Goal: Task Accomplishment & Management: Use online tool/utility

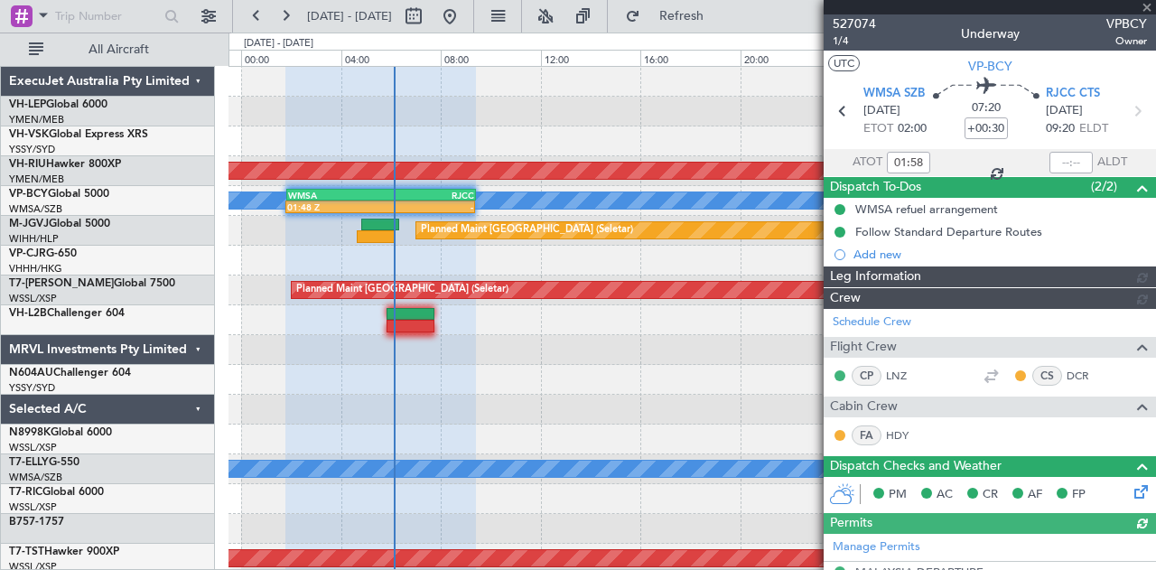
type input "[PERSON_NAME] (EYU)"
type input "A0088"
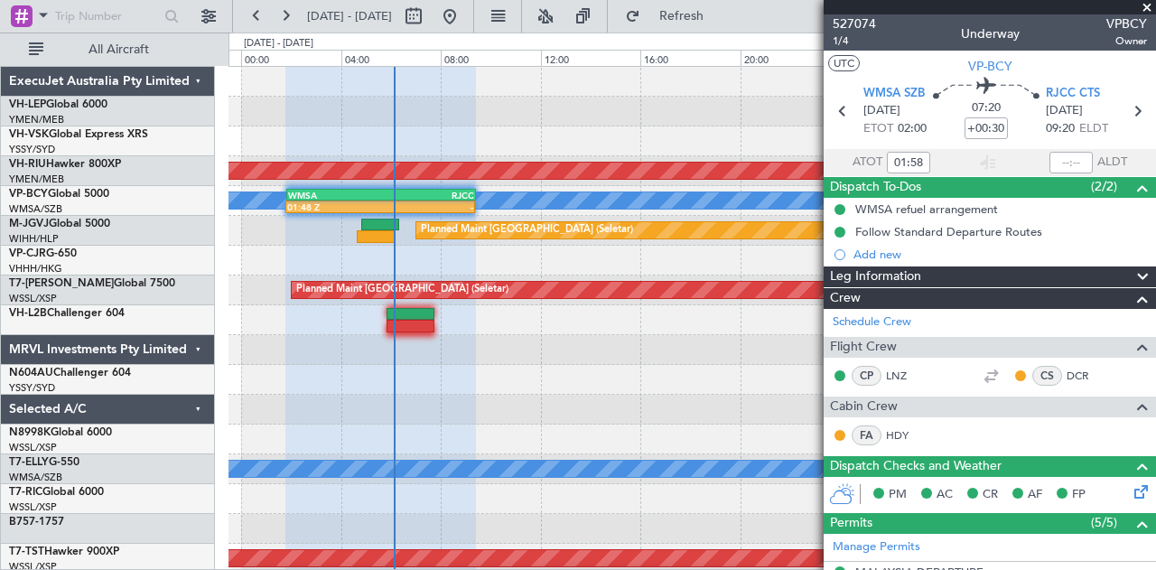
click at [412, 305] on div at bounding box center [691, 320] width 927 height 30
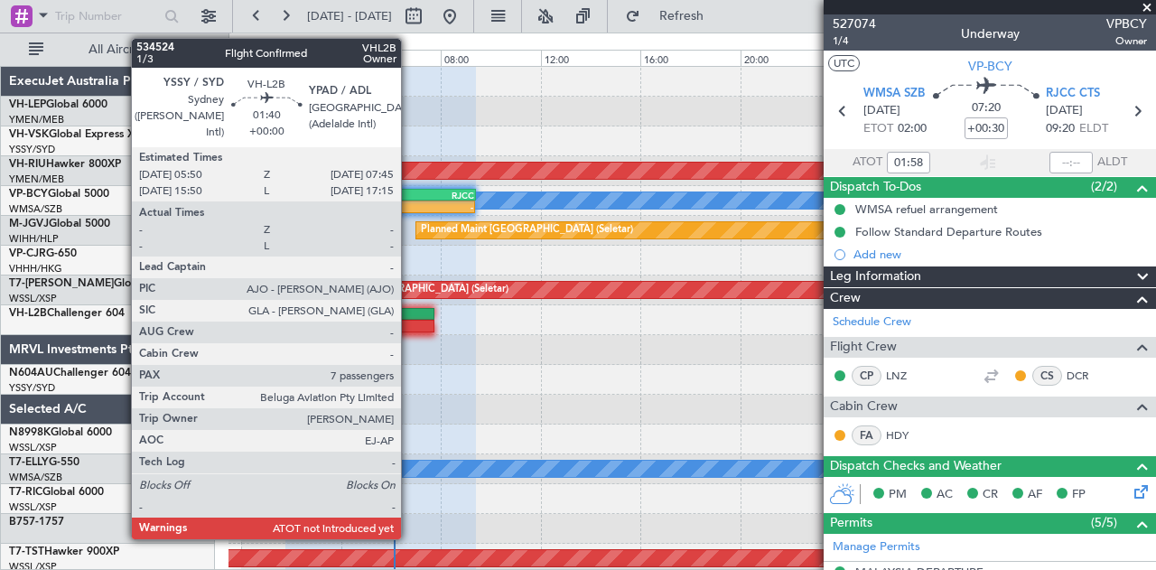
click at [410, 313] on div at bounding box center [410, 314] width 48 height 13
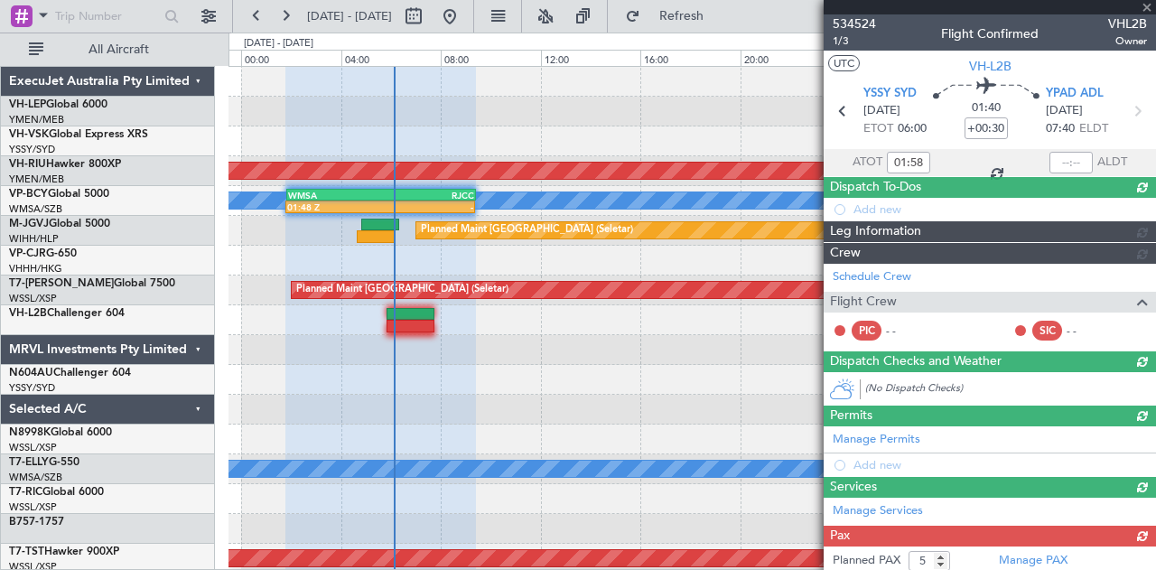
type input "7"
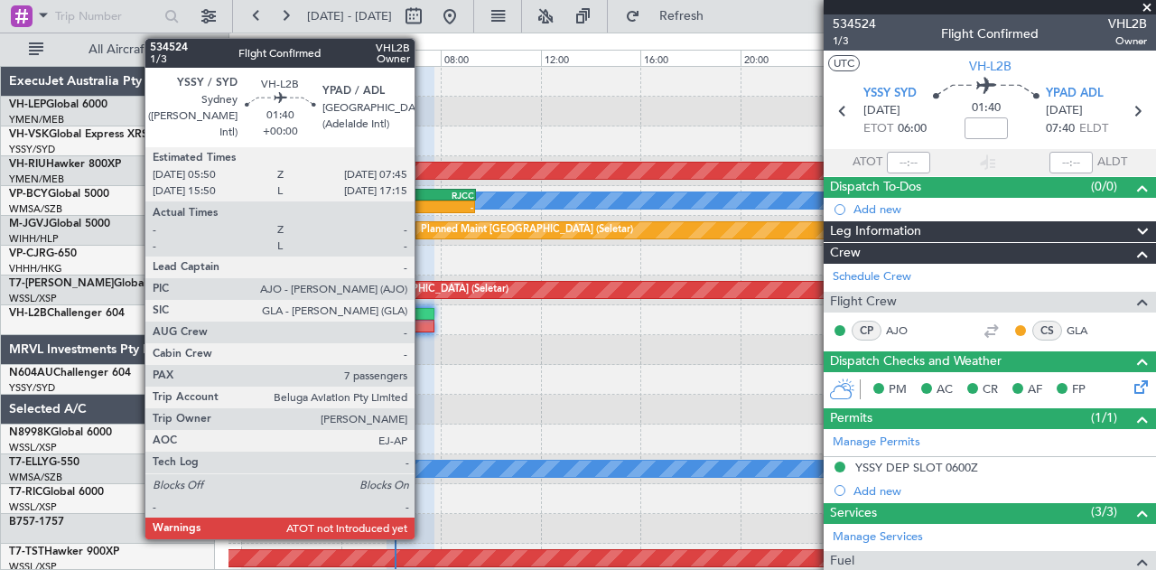
click at [423, 312] on div at bounding box center [410, 314] width 48 height 13
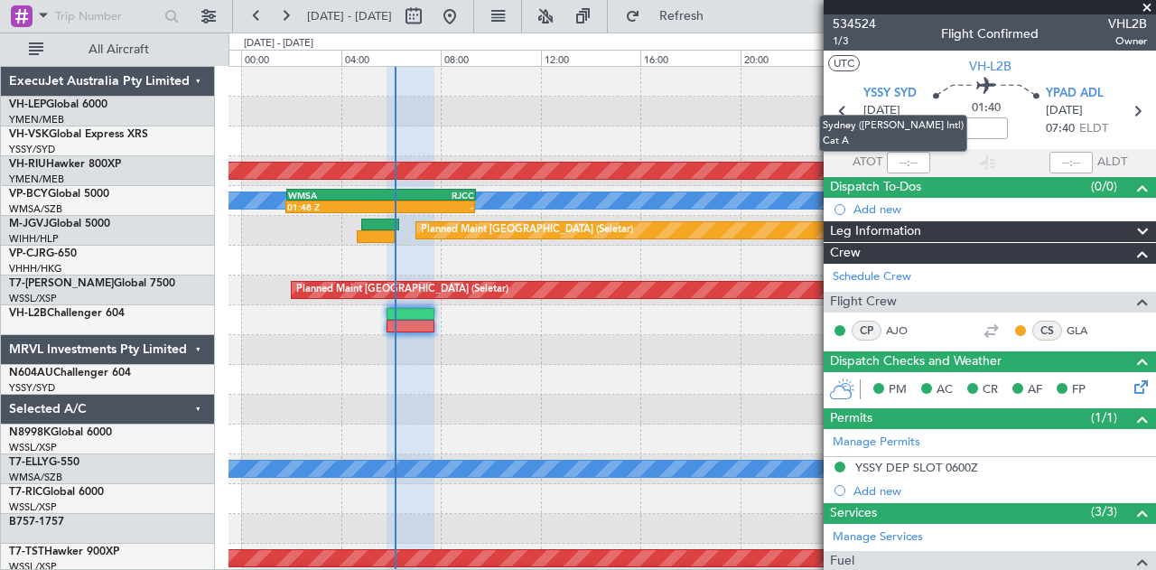
click at [908, 163] on mat-tooltip-component "Sydney ([PERSON_NAME] Intl) Cat A" at bounding box center [892, 133] width 173 height 62
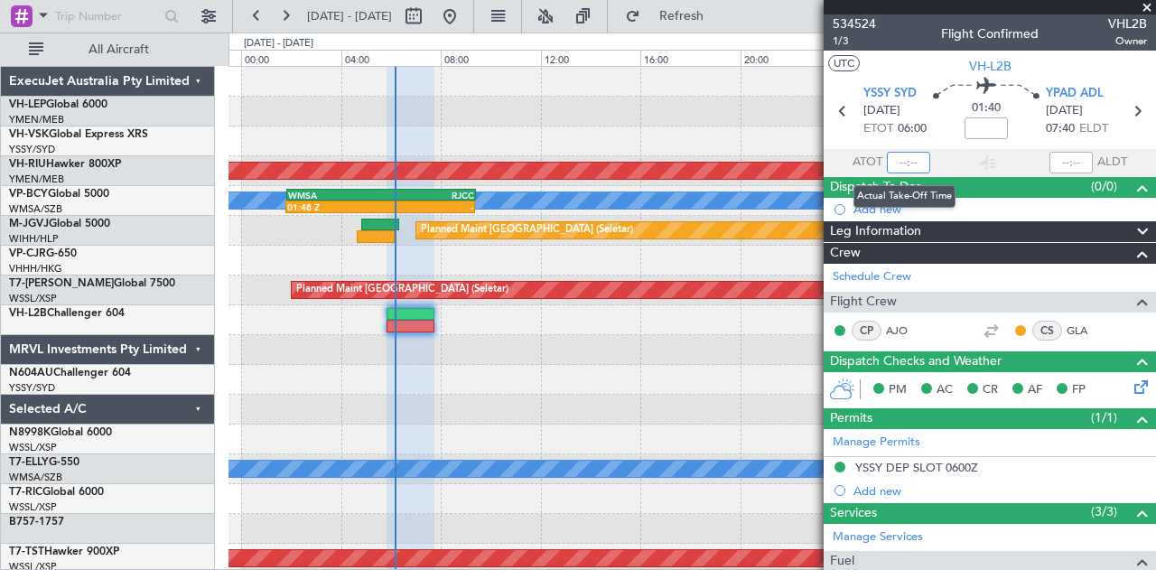
click at [899, 163] on input "text" at bounding box center [908, 163] width 43 height 22
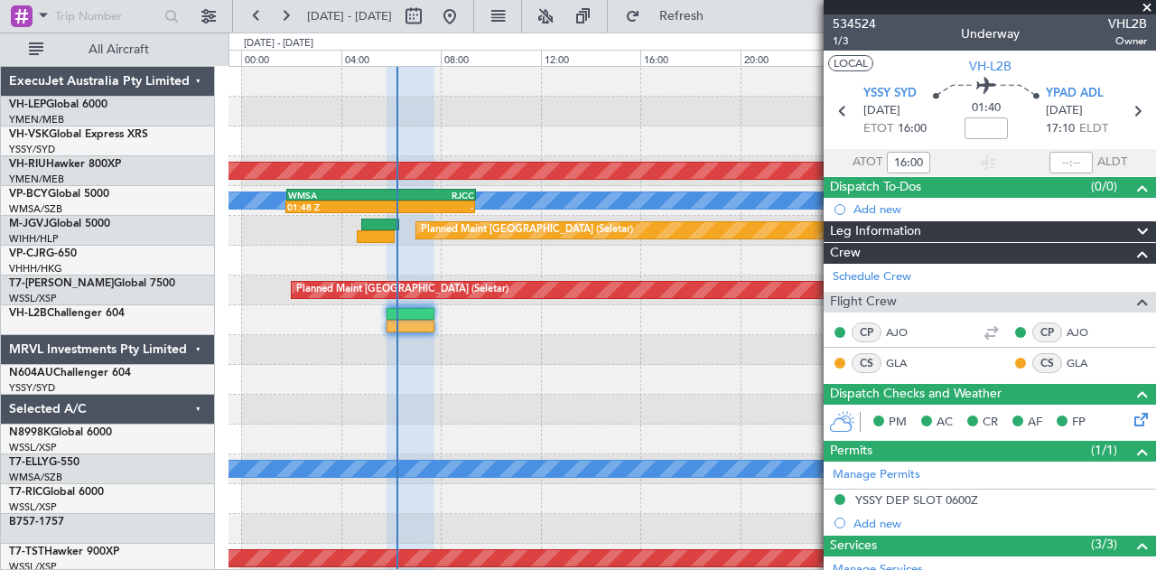
type input "06:00"
